Goal: Information Seeking & Learning: Learn about a topic

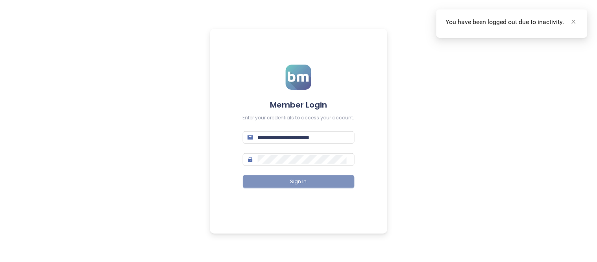
click at [311, 179] on button "Sign In" at bounding box center [299, 181] width 112 height 13
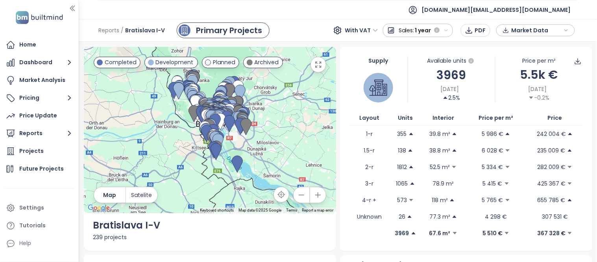
click at [413, 30] on span "Sales:" at bounding box center [406, 30] width 15 height 14
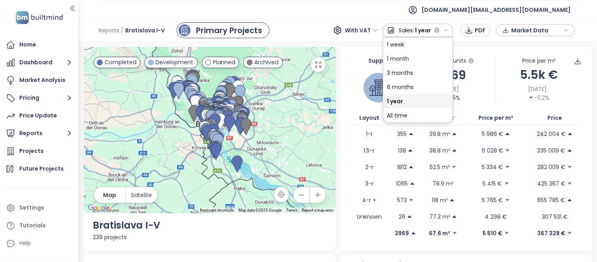
click at [402, 12] on ul "[DOMAIN_NAME][EMAIL_ADDRESS][DOMAIN_NAME]" at bounding box center [337, 9] width 479 height 19
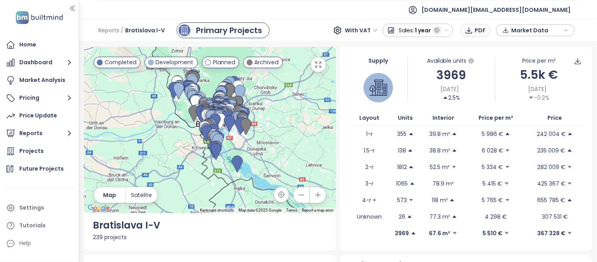
click at [438, 28] on icon "button" at bounding box center [437, 31] width 6 height 6
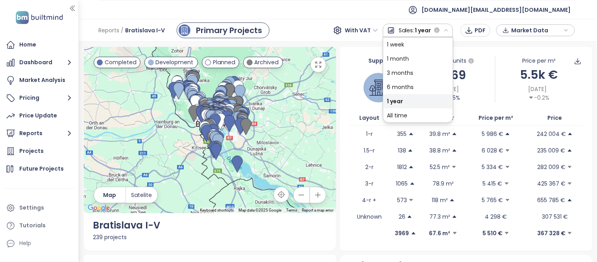
click at [448, 30] on icon "button" at bounding box center [445, 30] width 3 height 2
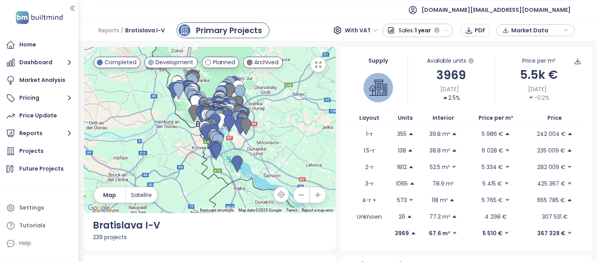
click at [539, 31] on span "Market Data" at bounding box center [536, 30] width 51 height 12
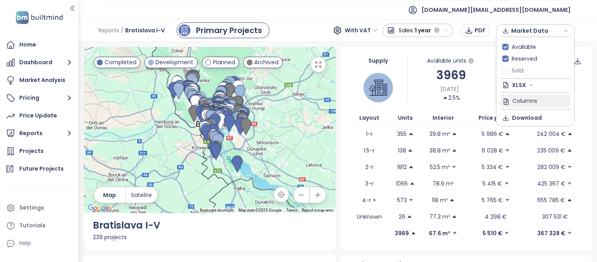
click at [517, 100] on span "Columns" at bounding box center [524, 100] width 25 height 9
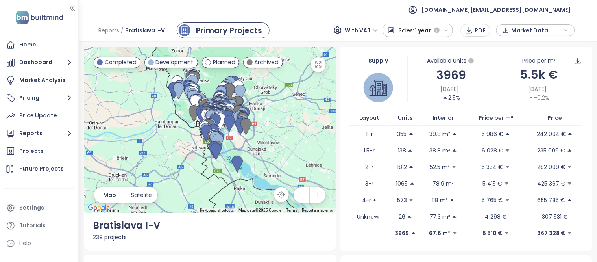
click at [370, 21] on div "Reports / [GEOGRAPHIC_DATA] I-V Primary Projects With VAT Sales: 1 year PDF Mar…" at bounding box center [338, 30] width 518 height 23
click at [421, 31] on span "1 year" at bounding box center [423, 30] width 16 height 14
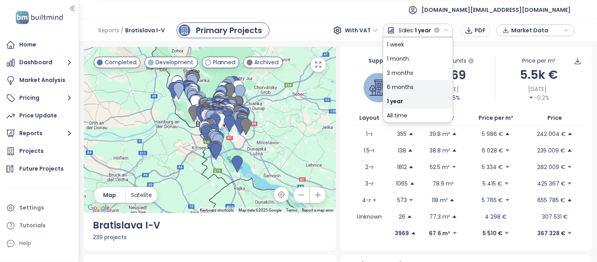
click at [408, 87] on div "6 months" at bounding box center [418, 87] width 70 height 14
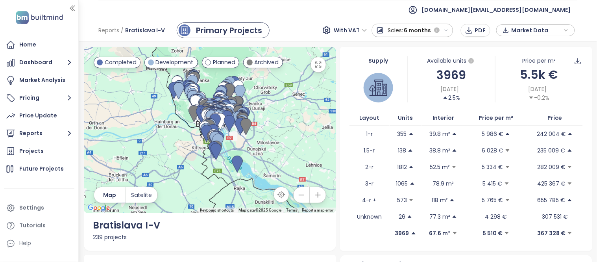
click at [416, 32] on span "6 months" at bounding box center [417, 30] width 27 height 14
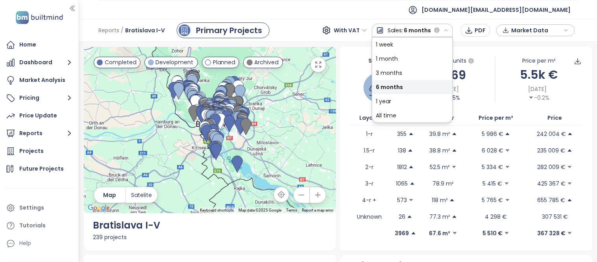
click at [403, 12] on ul "[DOMAIN_NAME][EMAIL_ADDRESS][DOMAIN_NAME]" at bounding box center [337, 9] width 479 height 19
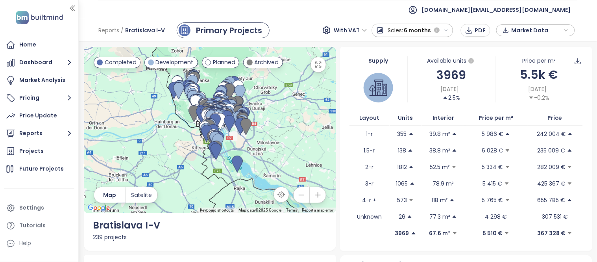
click at [390, 29] on span "Sales:" at bounding box center [395, 30] width 15 height 14
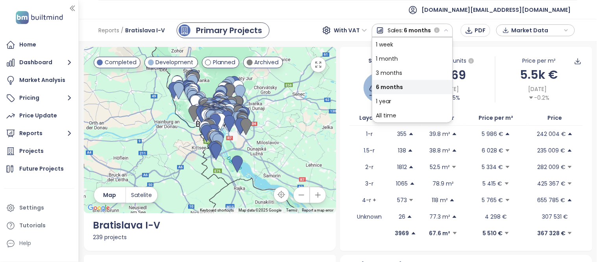
click at [410, 15] on ul "[DOMAIN_NAME][EMAIL_ADDRESS][DOMAIN_NAME]" at bounding box center [337, 9] width 479 height 19
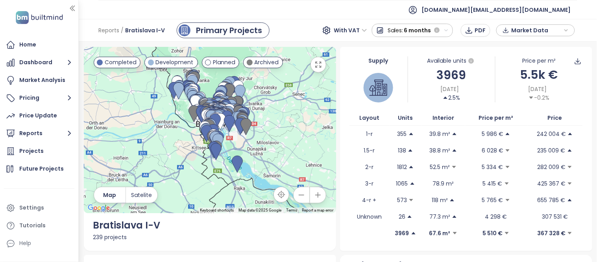
click at [431, 34] on span "6 months" at bounding box center [417, 30] width 27 height 14
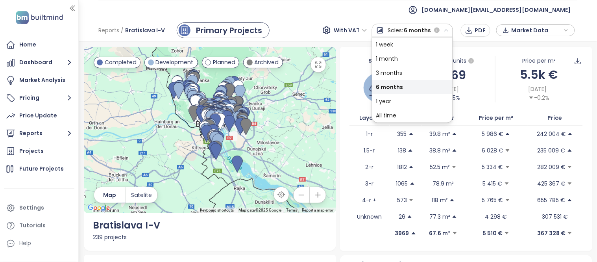
click at [431, 34] on span "6 months" at bounding box center [417, 30] width 27 height 14
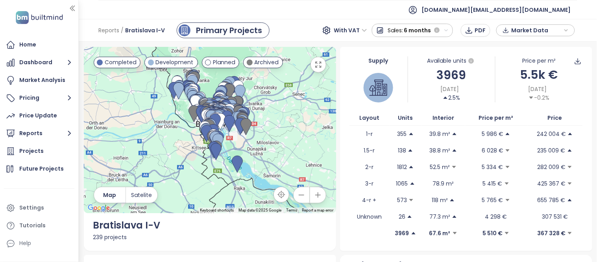
click at [447, 33] on button "Sales: 6 months" at bounding box center [412, 30] width 81 height 13
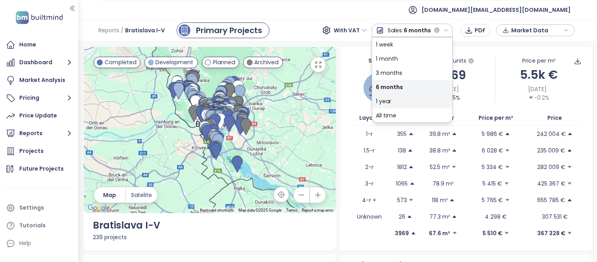
click at [392, 104] on div "1 year" at bounding box center [412, 101] width 80 height 14
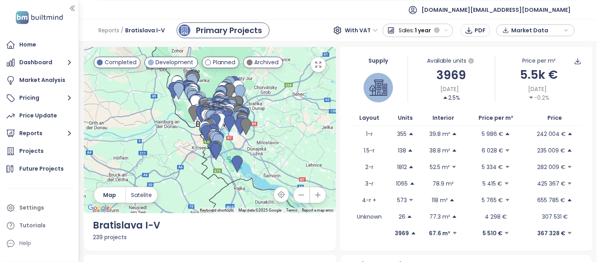
click at [430, 11] on ul "[DOMAIN_NAME][EMAIL_ADDRESS][DOMAIN_NAME]" at bounding box center [337, 9] width 479 height 19
